Goal: Information Seeking & Learning: Find specific fact

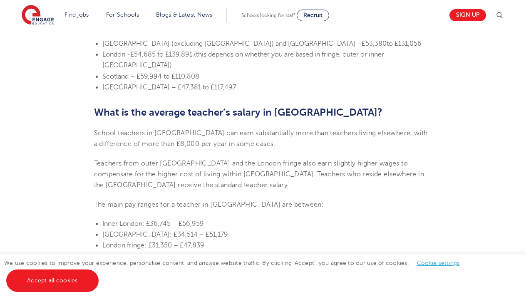
scroll to position [717, 0]
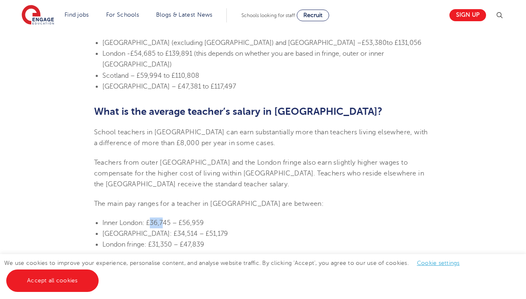
drag, startPoint x: 150, startPoint y: 169, endPoint x: 163, endPoint y: 171, distance: 13.0
click at [163, 219] on span "Inner London: £36,745 – £56,959" at bounding box center [153, 222] width 102 height 7
drag, startPoint x: 170, startPoint y: 170, endPoint x: 151, endPoint y: 171, distance: 19.1
click at [151, 219] on span "Inner London: £36,745 – £56,959" at bounding box center [153, 222] width 102 height 7
copy span "36,745"
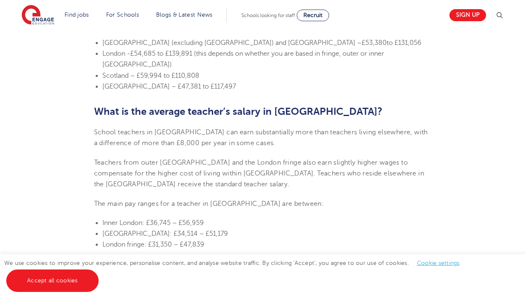
click at [146, 219] on span "Inner London: £36,745 – £56,959" at bounding box center [153, 222] width 102 height 7
drag, startPoint x: 146, startPoint y: 171, endPoint x: 205, endPoint y: 167, distance: 58.3
copy span "£36,745 – £56,959"
